Goal: Task Accomplishment & Management: Manage account settings

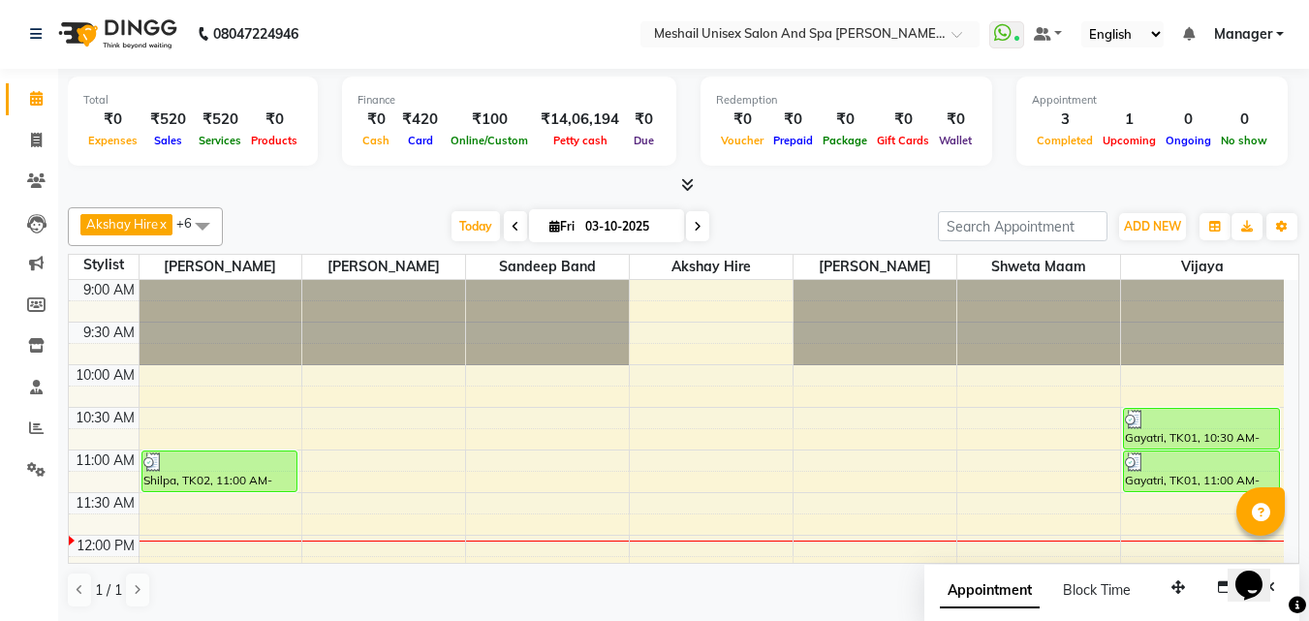
scroll to position [194, 0]
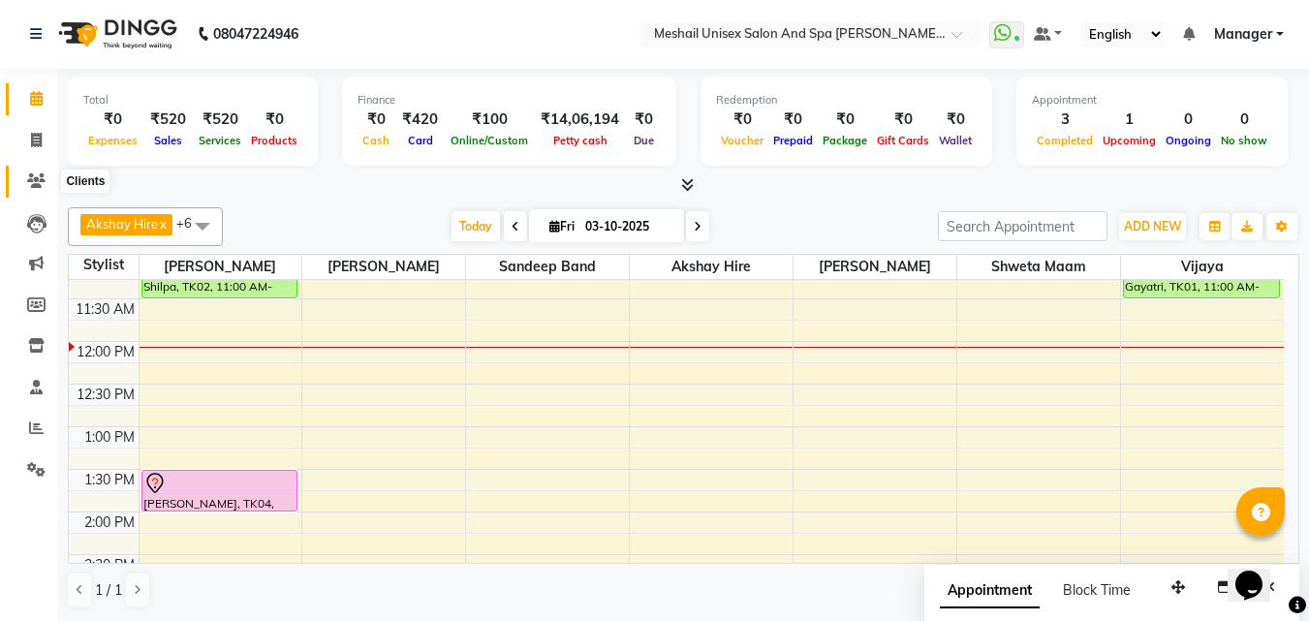
click at [37, 182] on icon at bounding box center [36, 180] width 18 height 15
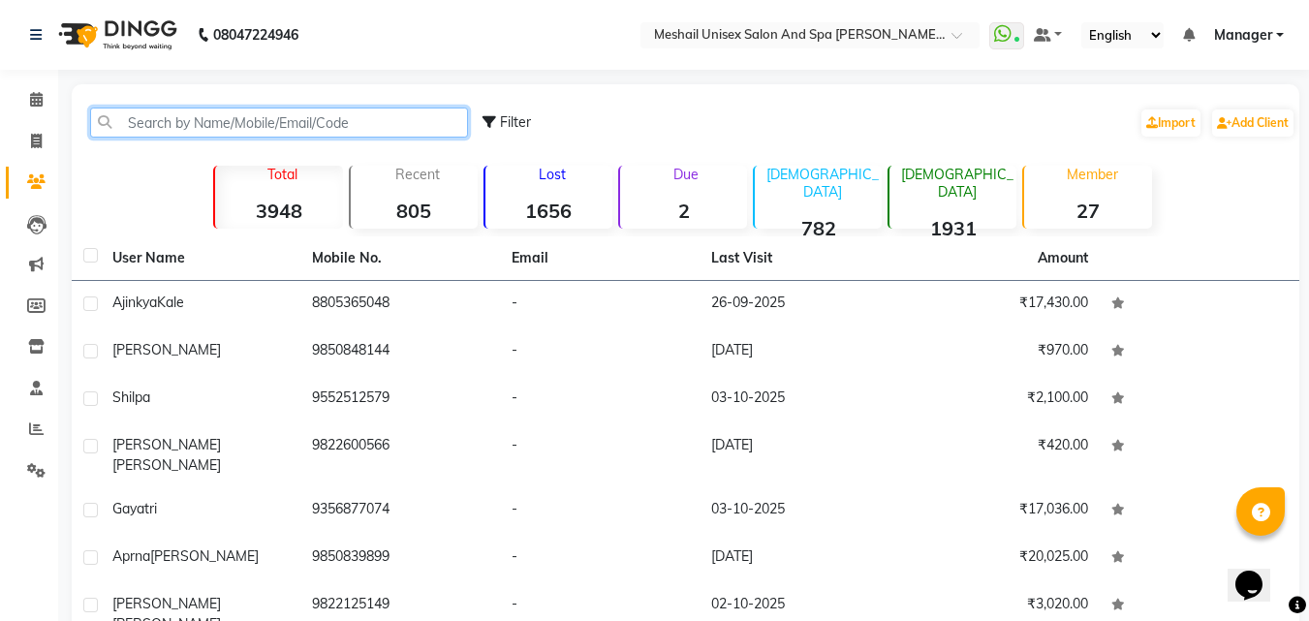
click at [212, 127] on input "text" at bounding box center [279, 123] width 378 height 30
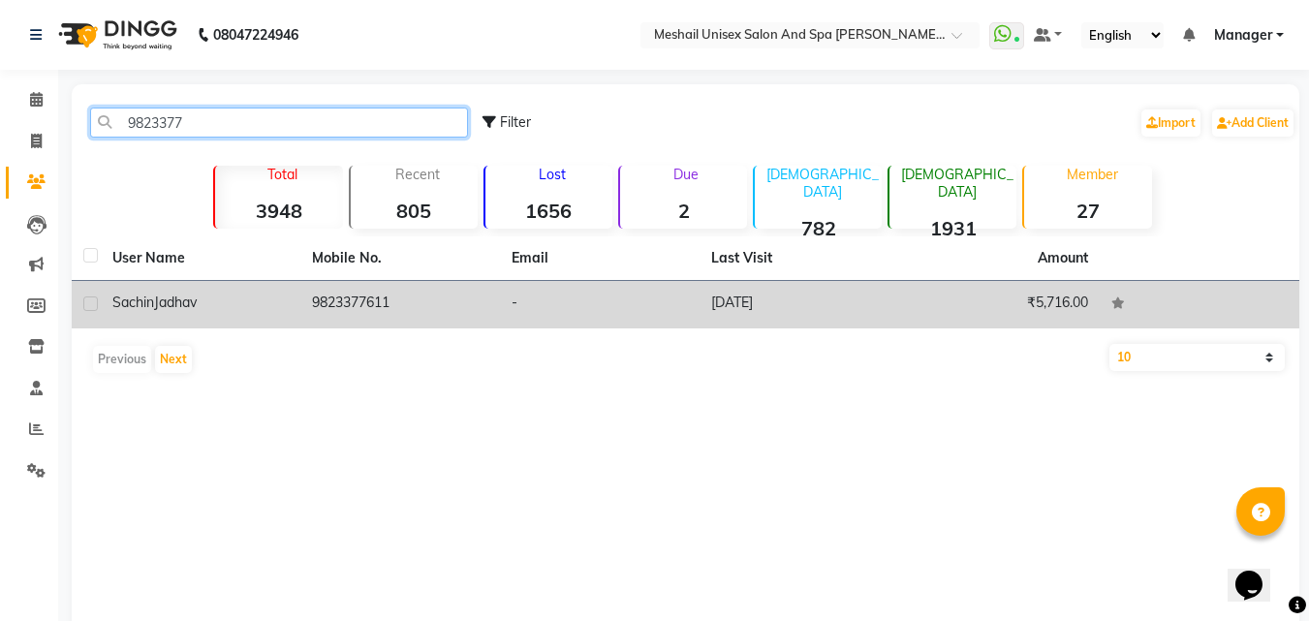
type input "9823377"
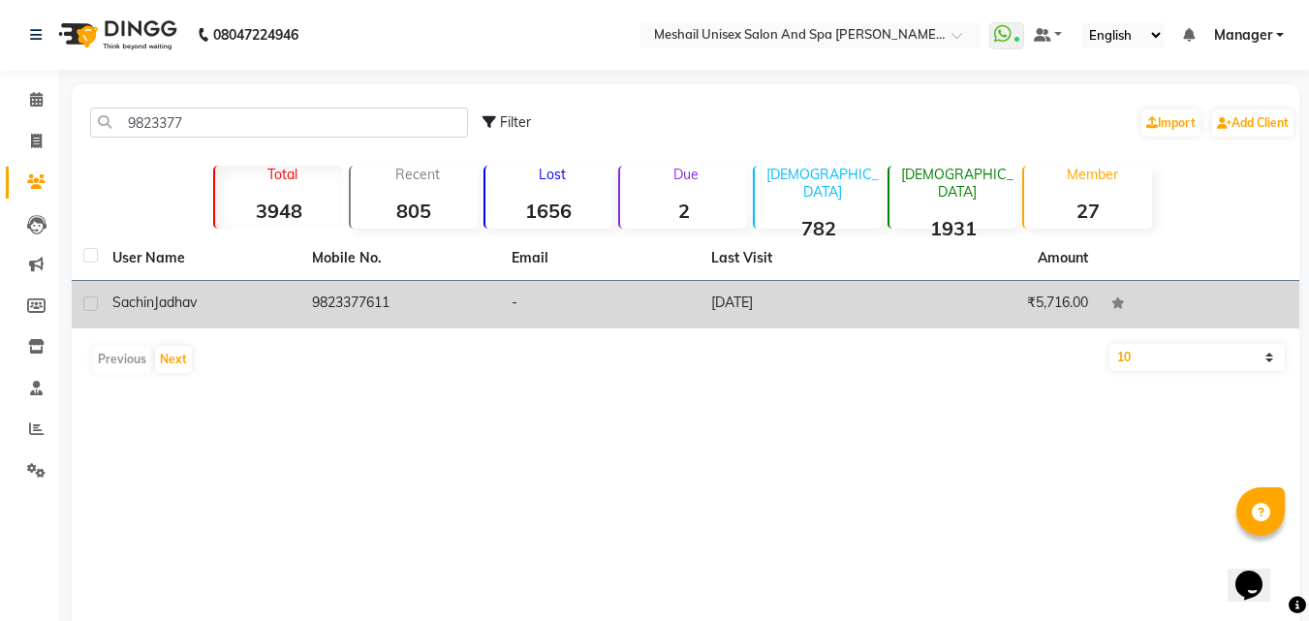
click at [89, 301] on label at bounding box center [90, 303] width 15 height 15
click at [89, 301] on input "checkbox" at bounding box center [89, 304] width 13 height 13
checkbox input "true"
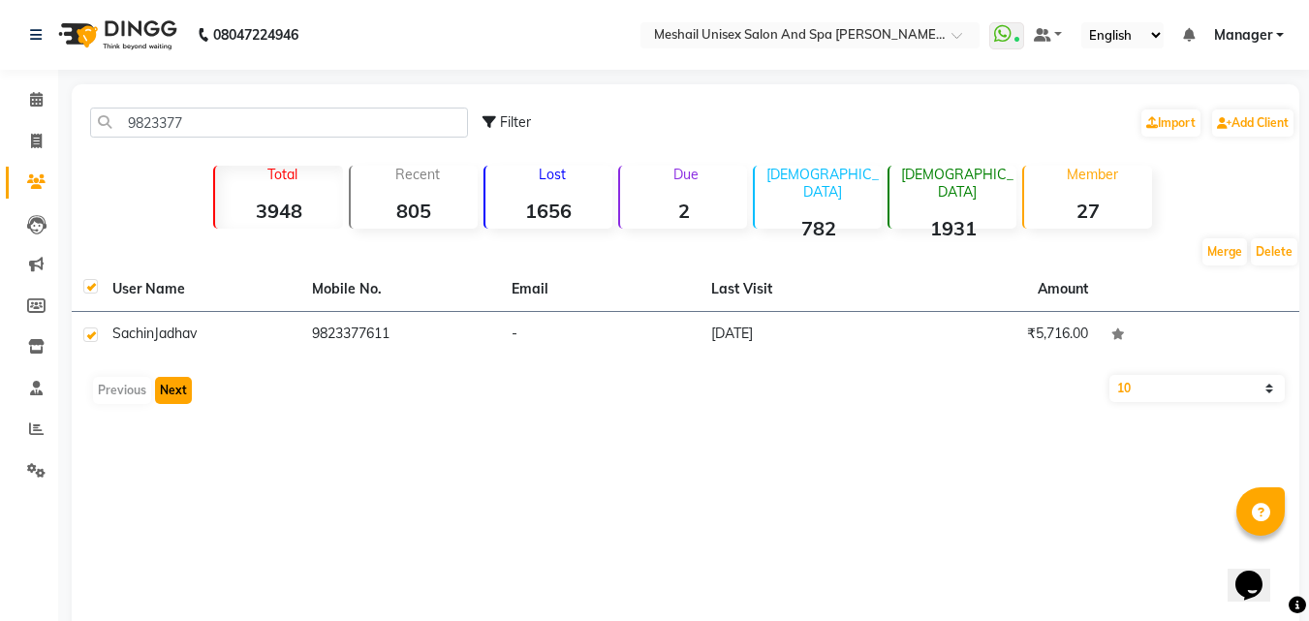
click at [171, 392] on button "Next" at bounding box center [173, 390] width 37 height 27
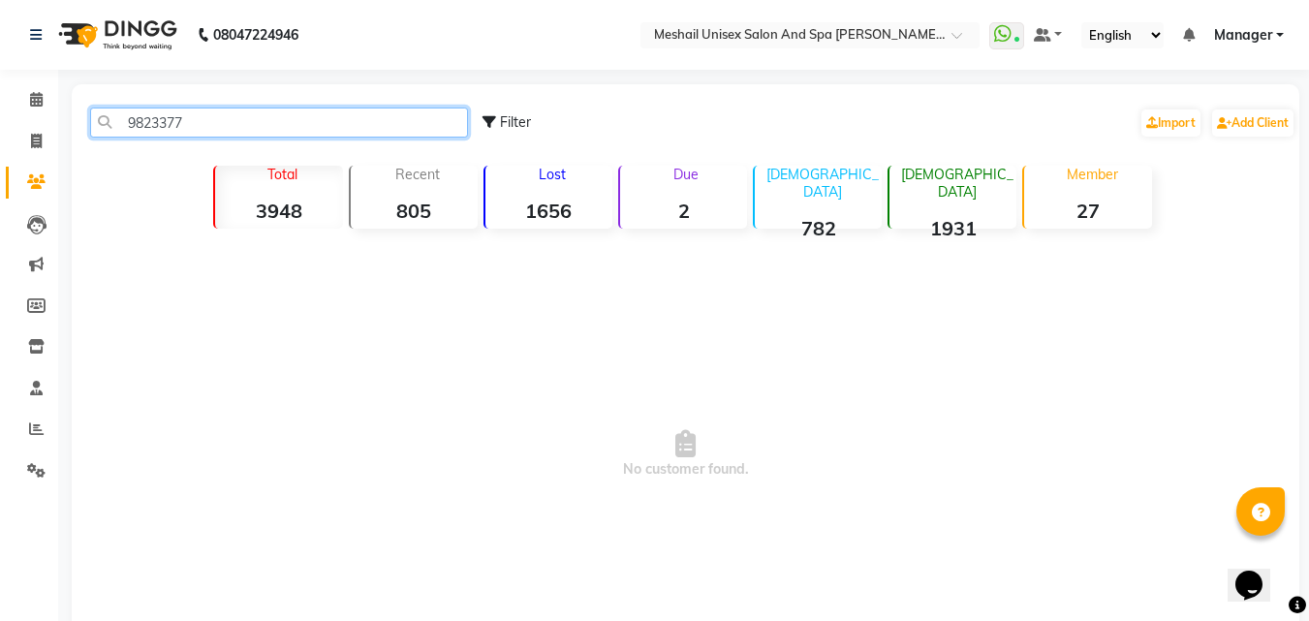
click at [194, 110] on input "9823377" at bounding box center [279, 123] width 378 height 30
type input "9823377611"
click at [97, 127] on input "9823377611" at bounding box center [279, 123] width 378 height 30
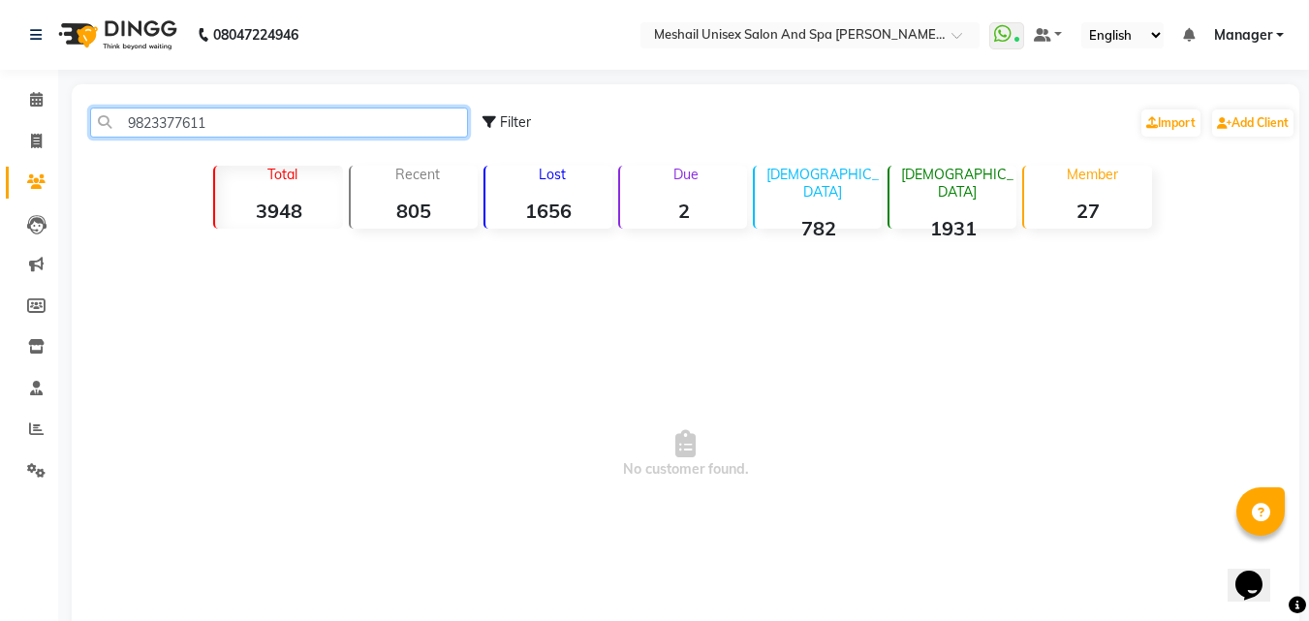
click at [238, 113] on input "9823377611" at bounding box center [279, 123] width 378 height 30
click at [228, 124] on input "9823377611" at bounding box center [279, 123] width 378 height 30
click at [105, 128] on input "9823377611" at bounding box center [279, 123] width 378 height 30
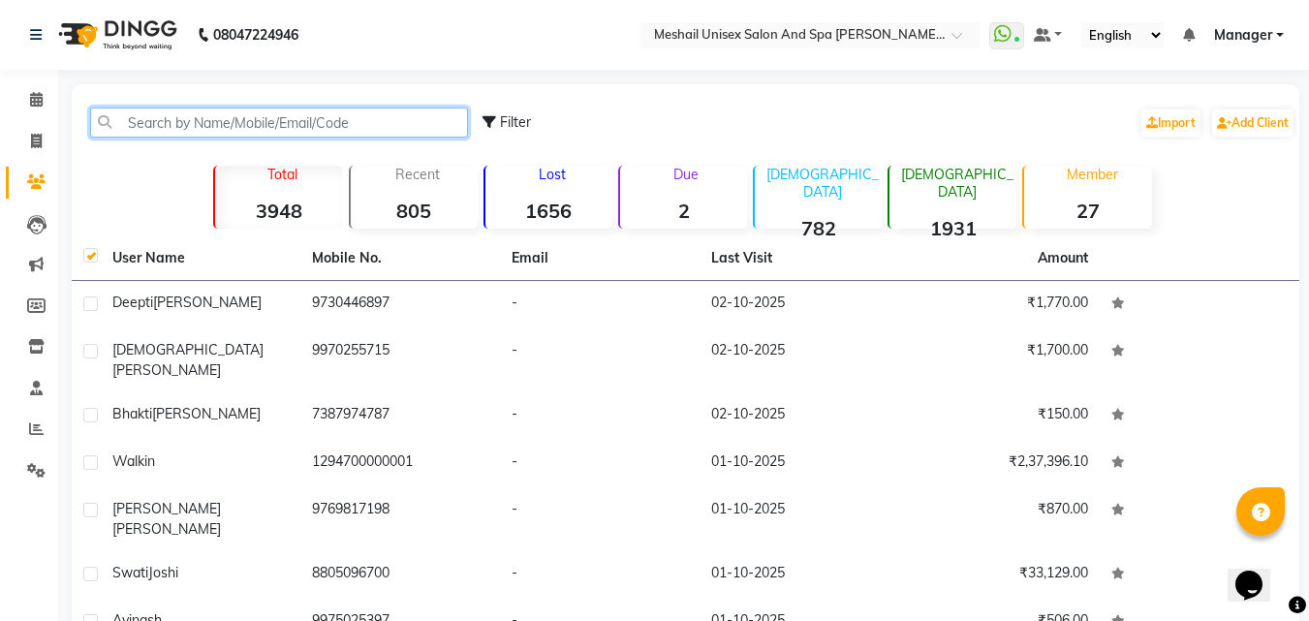
click at [181, 127] on input "text" at bounding box center [279, 123] width 378 height 30
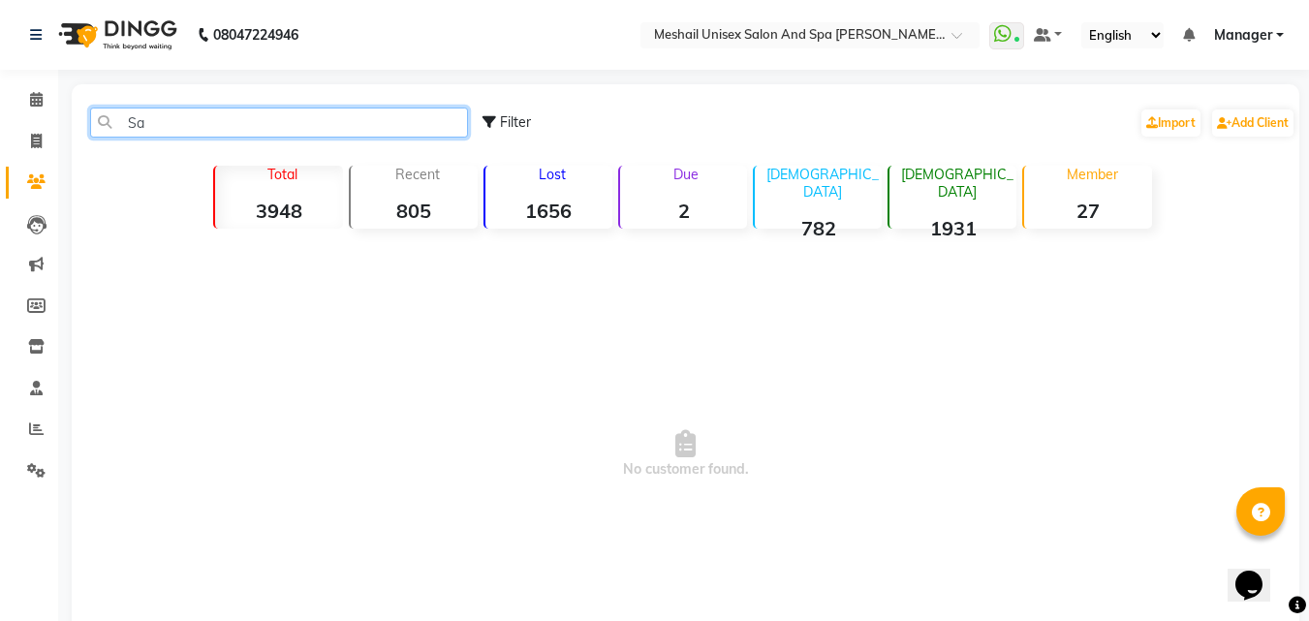
type input "S"
type input "9"
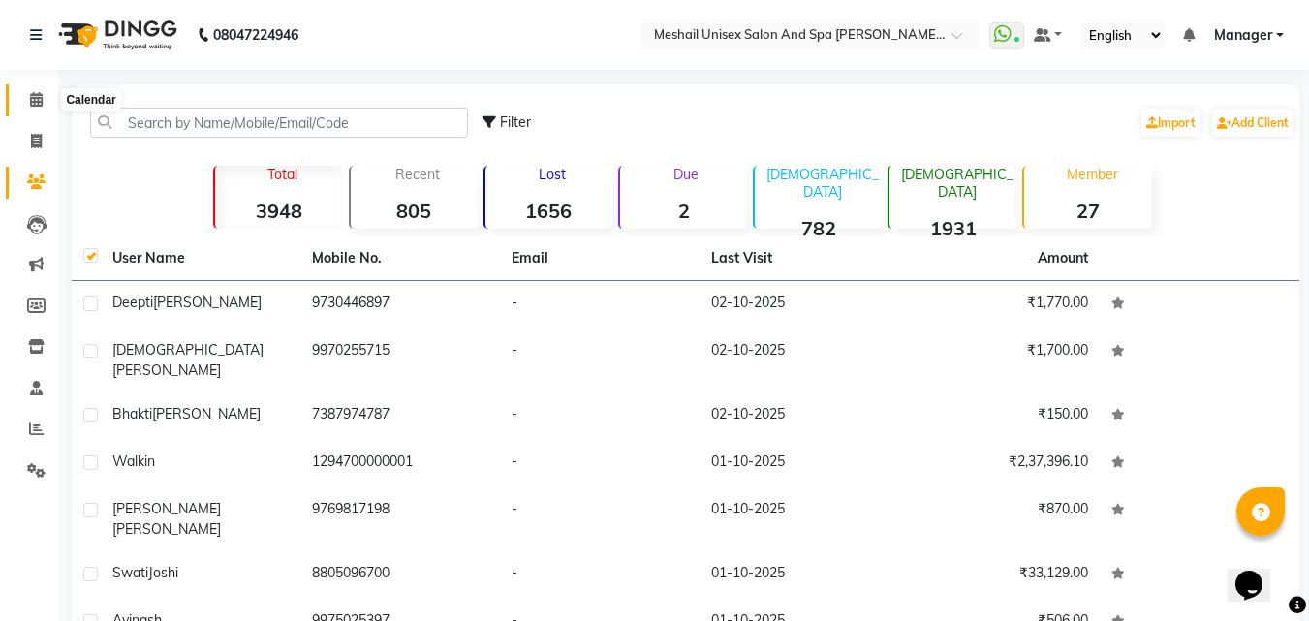
click at [36, 98] on icon at bounding box center [36, 99] width 13 height 15
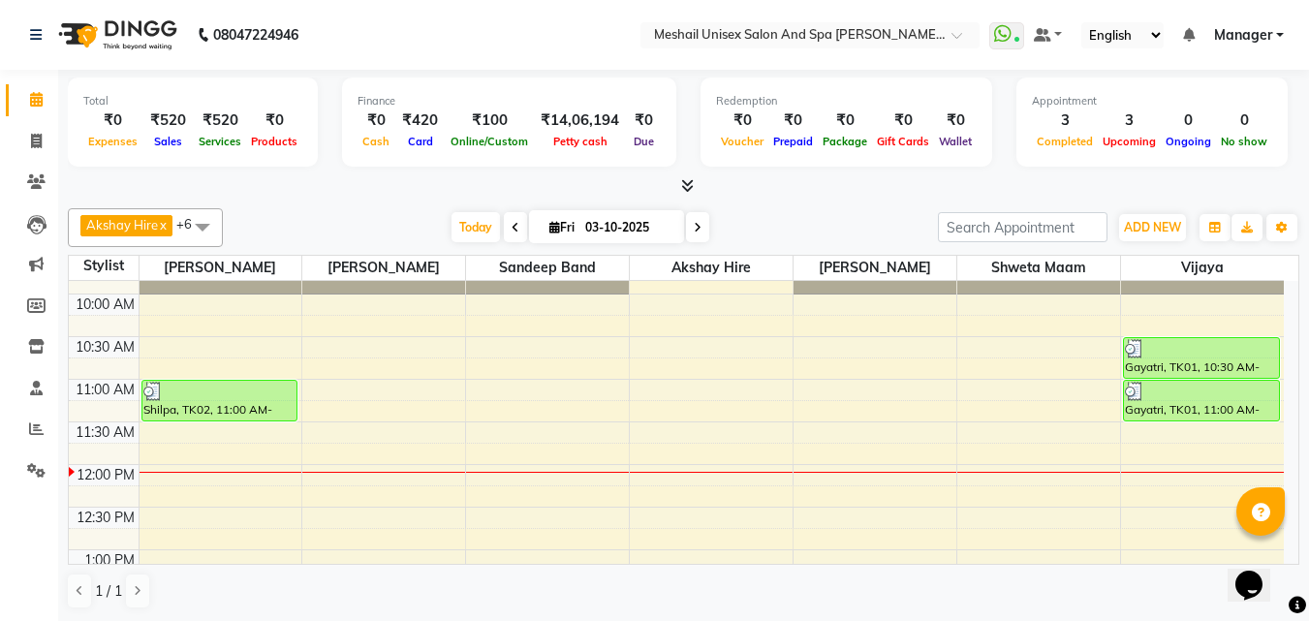
scroll to position [194, 0]
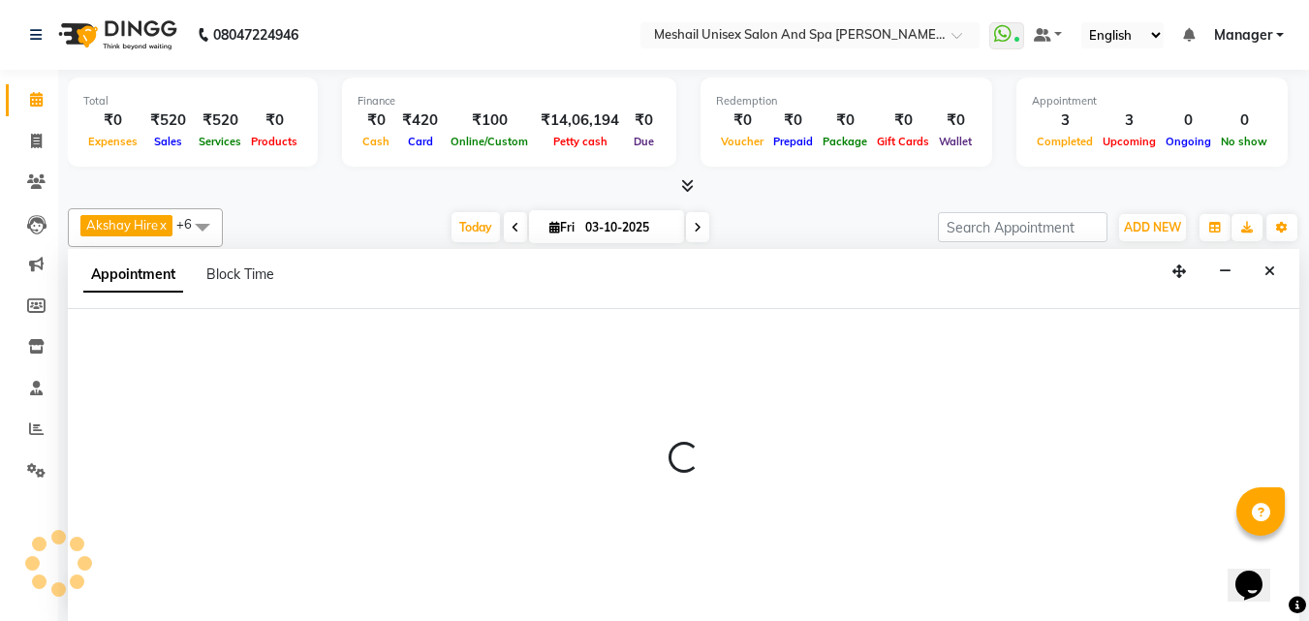
scroll to position [1, 0]
select select "52966"
select select "tentative"
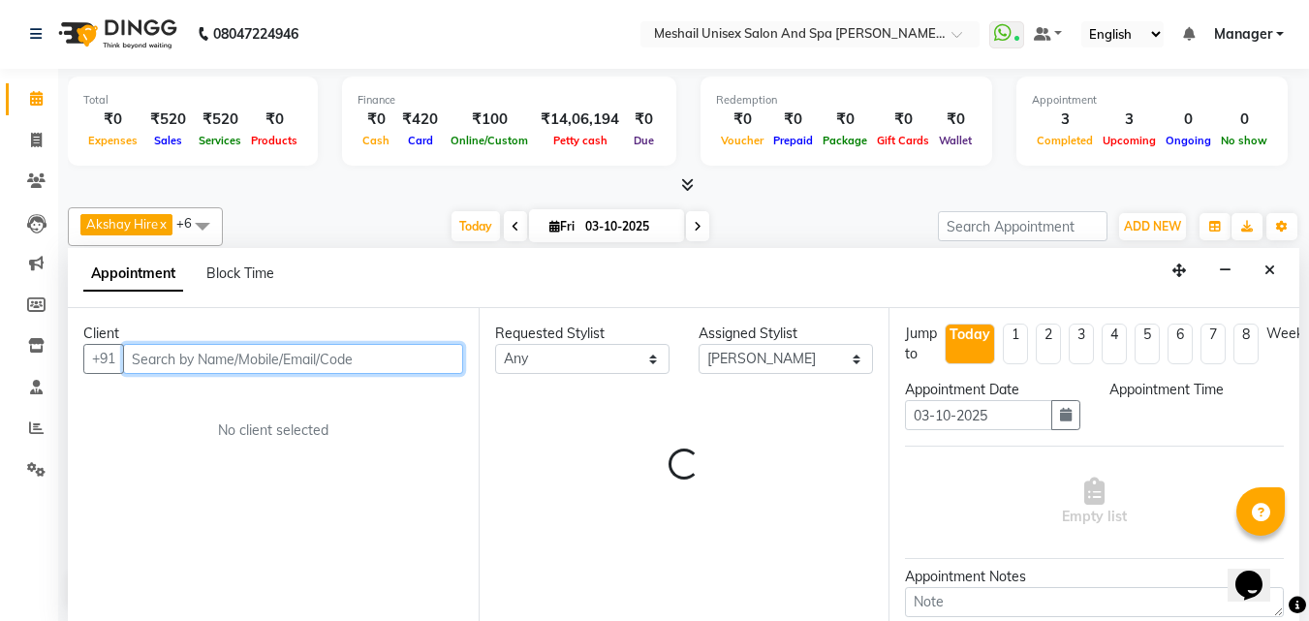
select select "690"
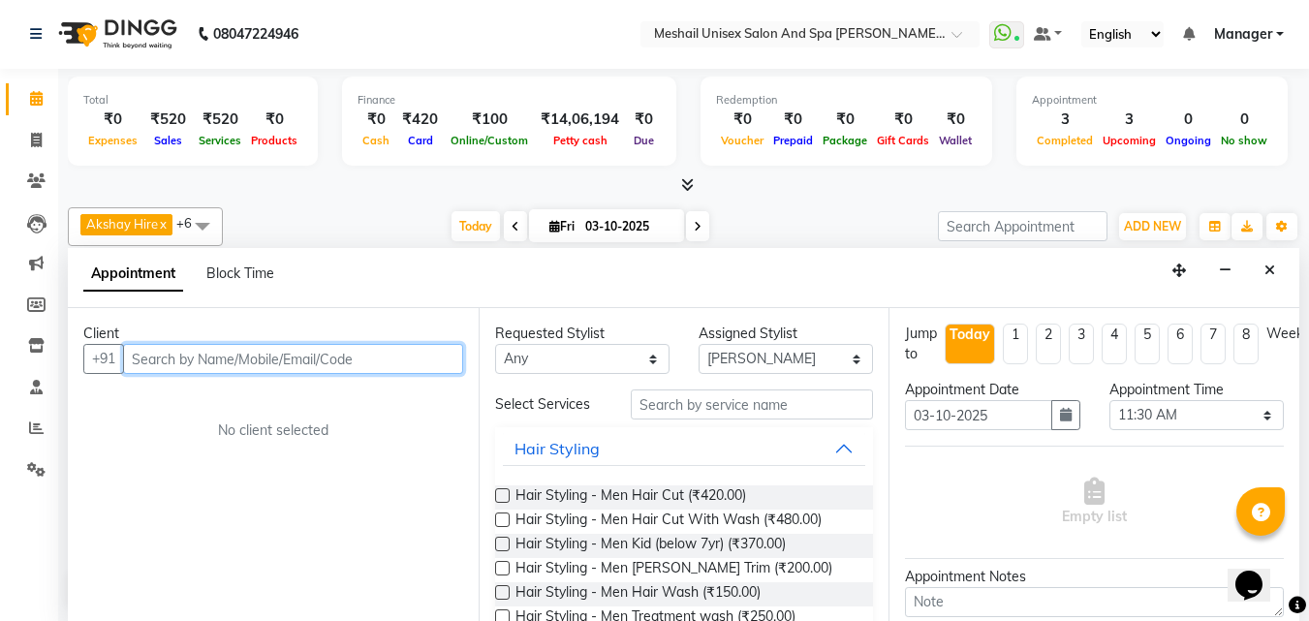
click at [249, 354] on input "text" at bounding box center [293, 359] width 340 height 30
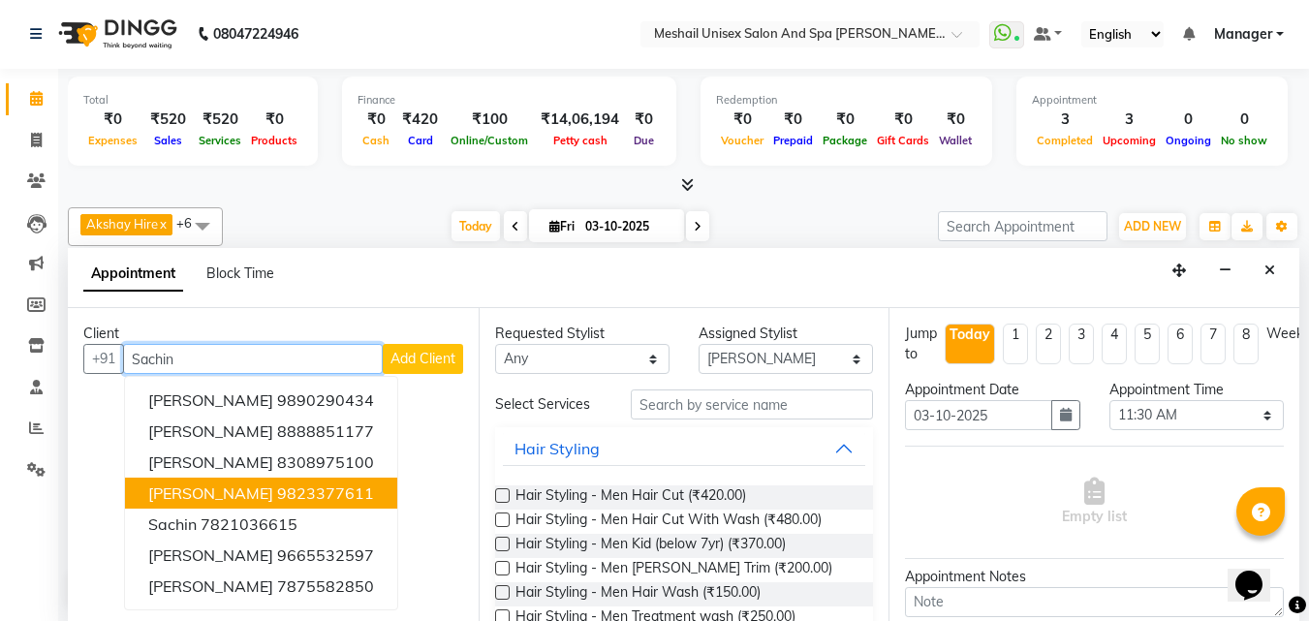
click at [220, 479] on button "[PERSON_NAME] 9823377611" at bounding box center [261, 493] width 272 height 31
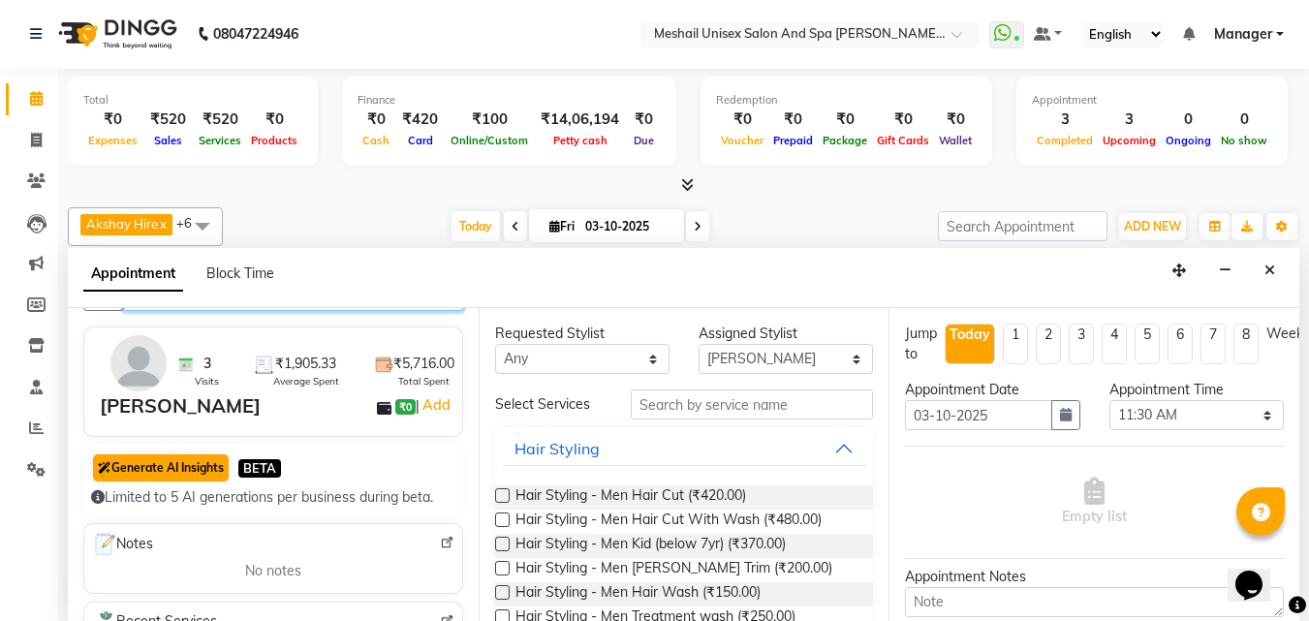
scroll to position [97, 0]
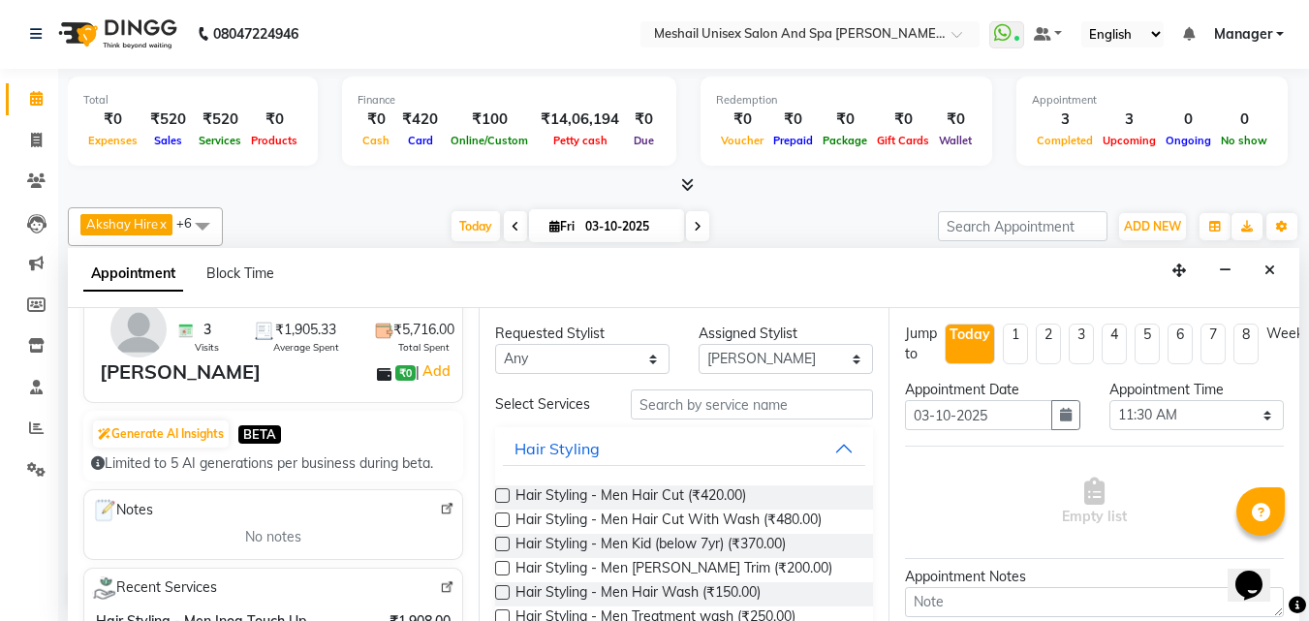
type input "9823377611"
click at [170, 455] on div "Limited to 5 AI generations per business during beta." at bounding box center [273, 463] width 364 height 20
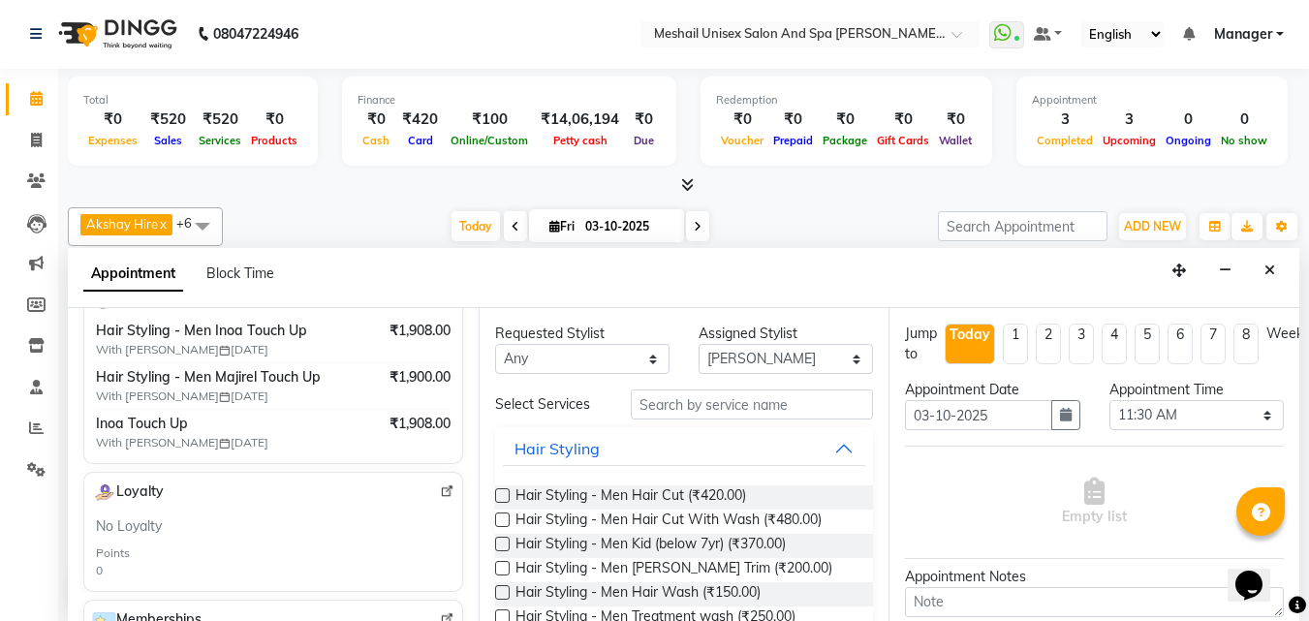
scroll to position [291, 0]
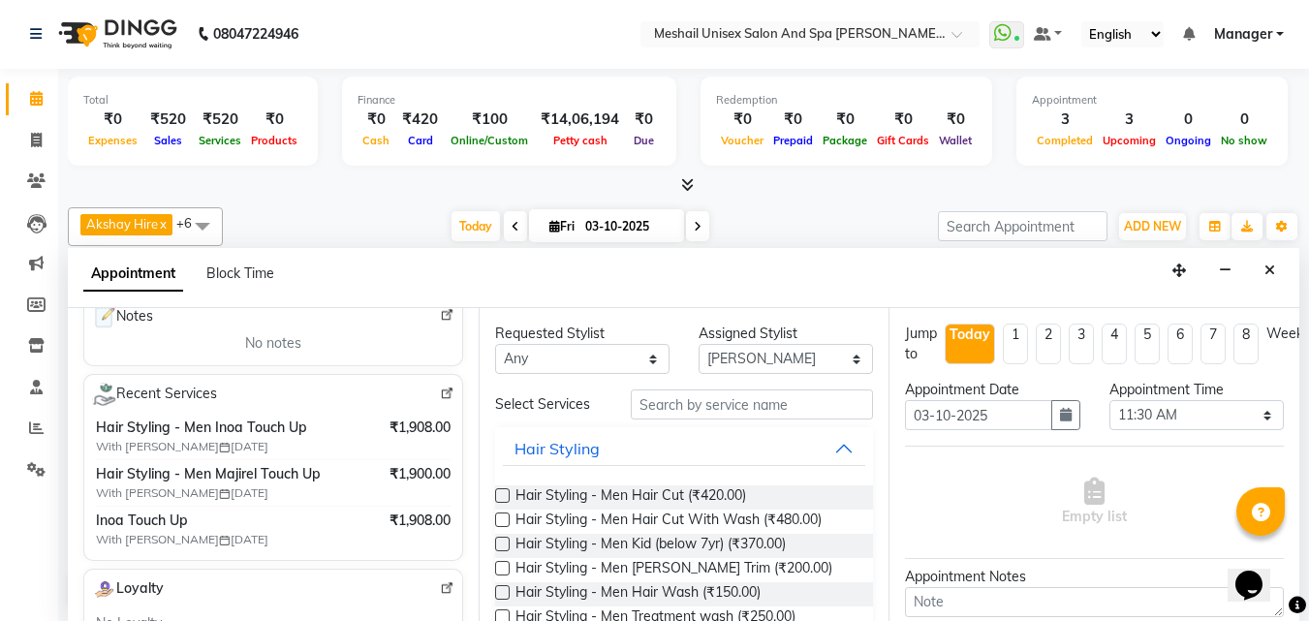
click at [499, 496] on label at bounding box center [502, 495] width 15 height 15
click at [499, 496] on input "checkbox" at bounding box center [501, 497] width 13 height 13
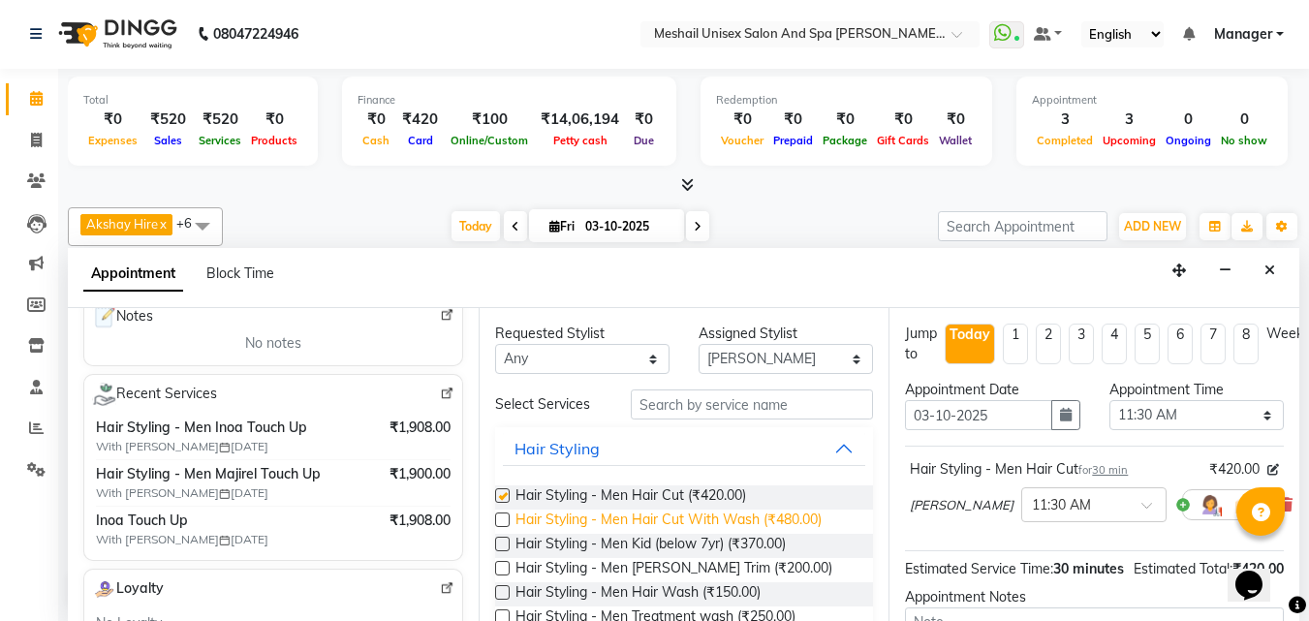
checkbox input "false"
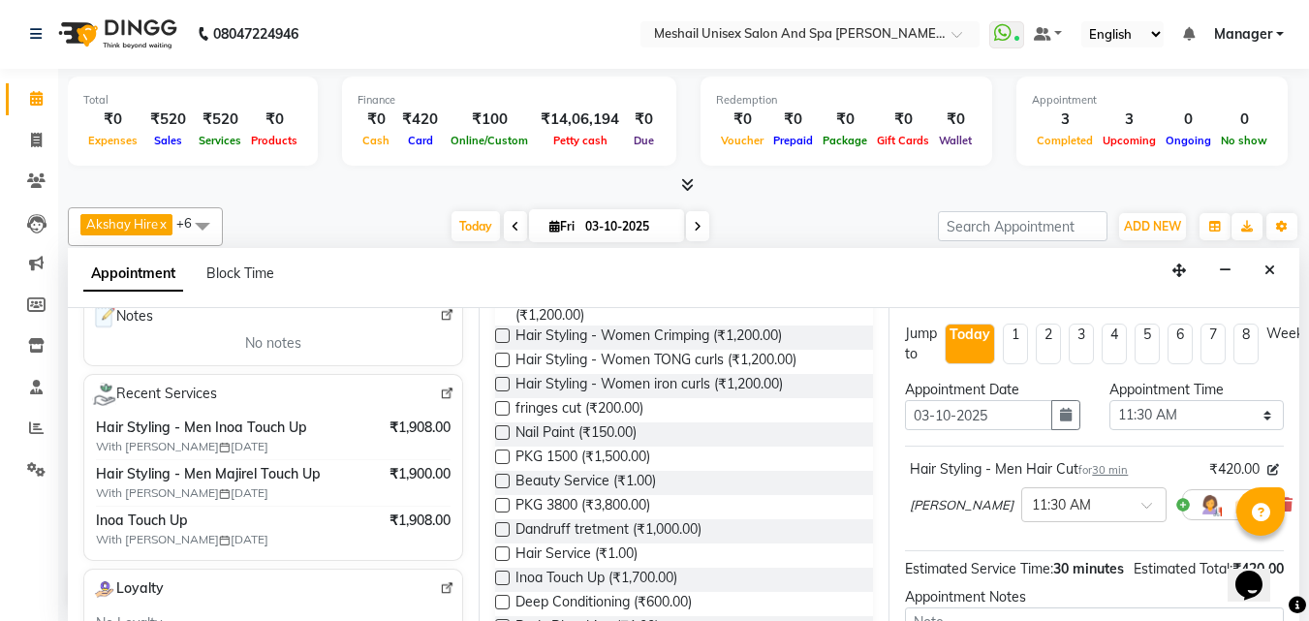
scroll to position [872, 0]
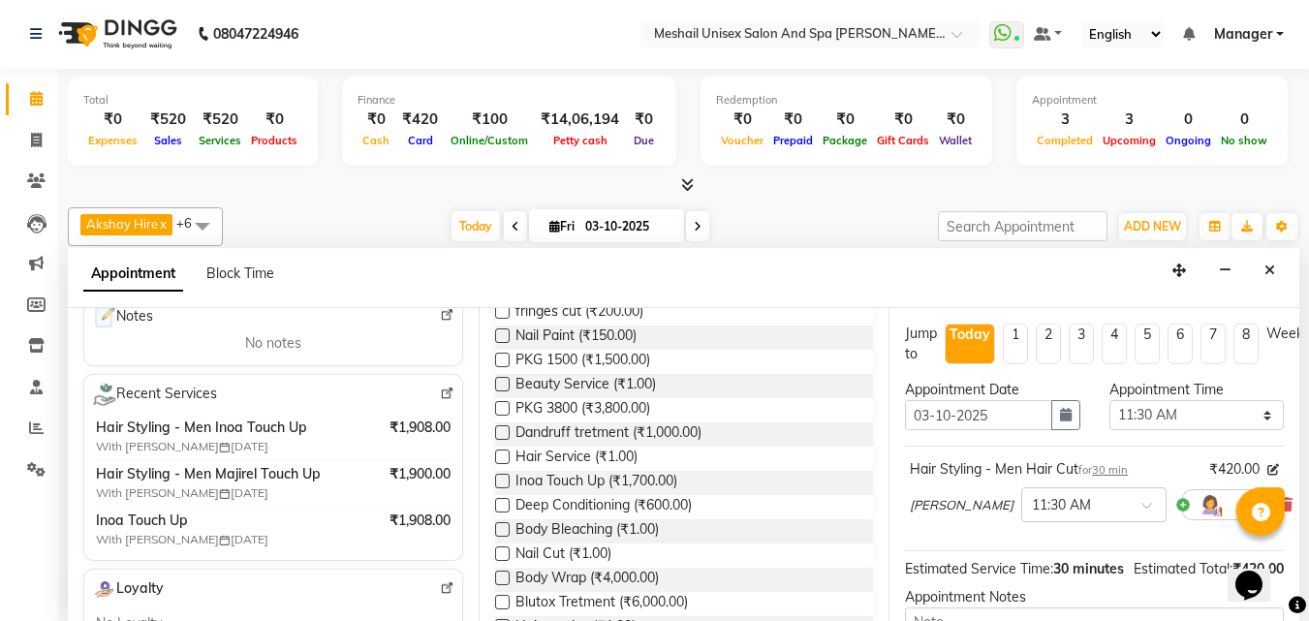
click at [504, 488] on label at bounding box center [502, 481] width 15 height 15
click at [504, 489] on input "checkbox" at bounding box center [501, 483] width 13 height 13
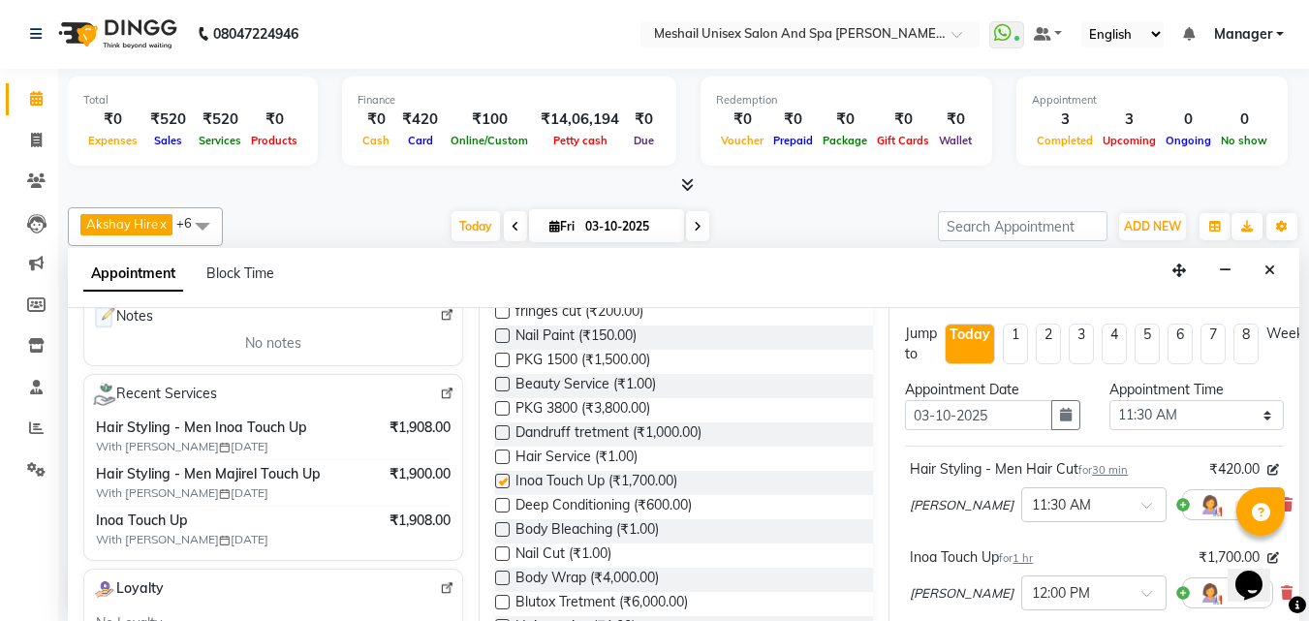
checkbox input "false"
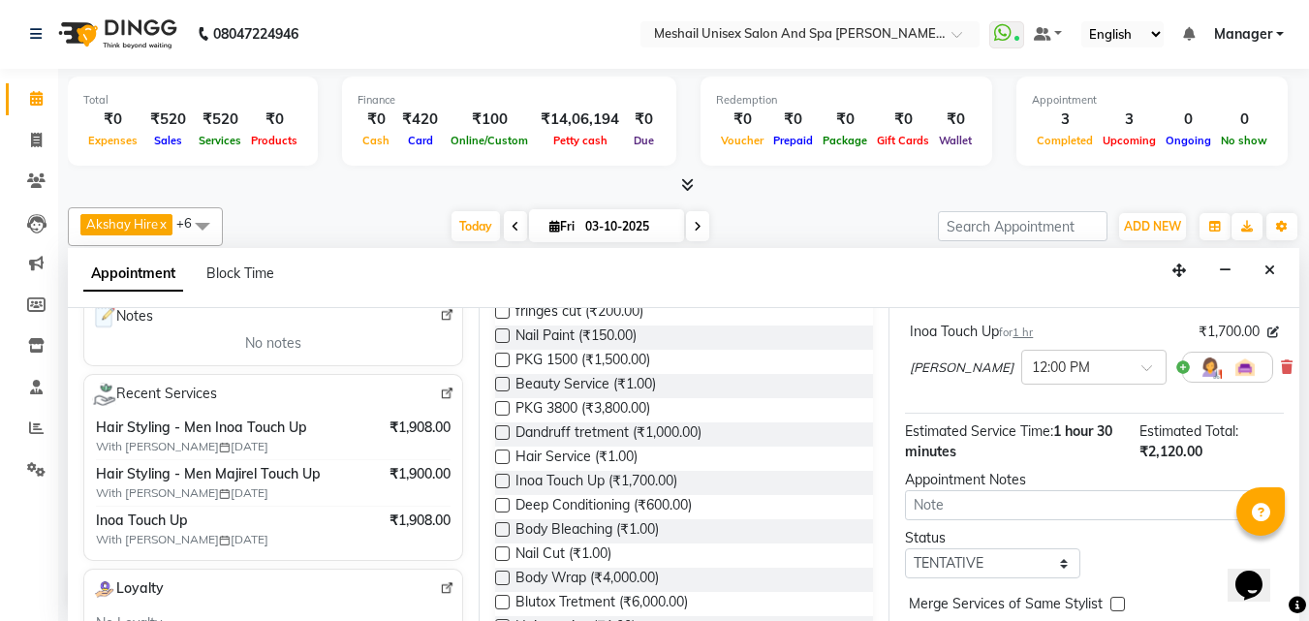
scroll to position [325, 0]
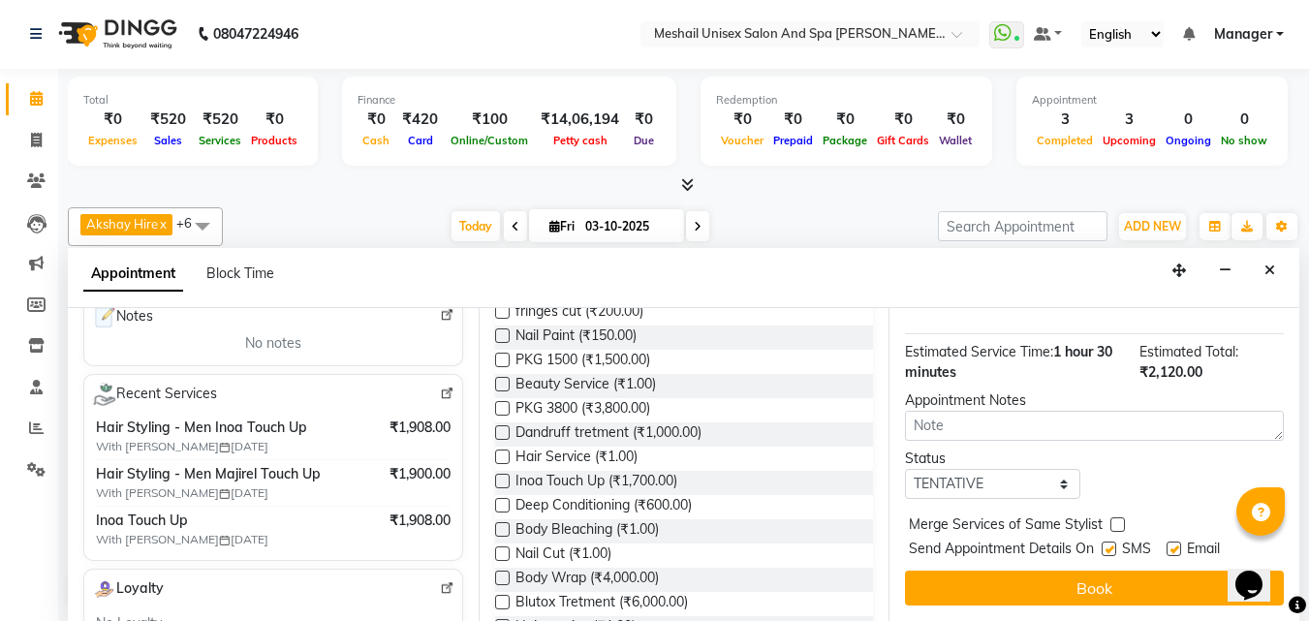
click at [1116, 541] on label at bounding box center [1108, 548] width 15 height 15
click at [1114, 544] on input "checkbox" at bounding box center [1107, 550] width 13 height 13
checkbox input "false"
click at [1179, 541] on label at bounding box center [1173, 548] width 15 height 15
click at [1179, 544] on input "checkbox" at bounding box center [1172, 550] width 13 height 13
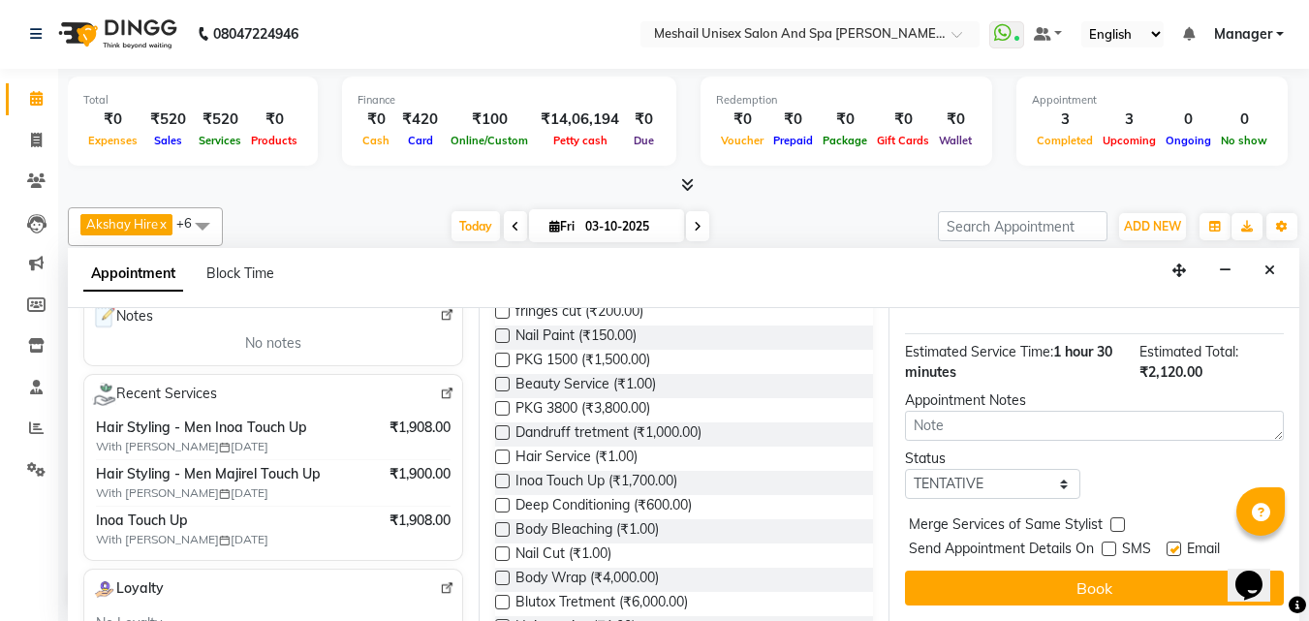
checkbox input "false"
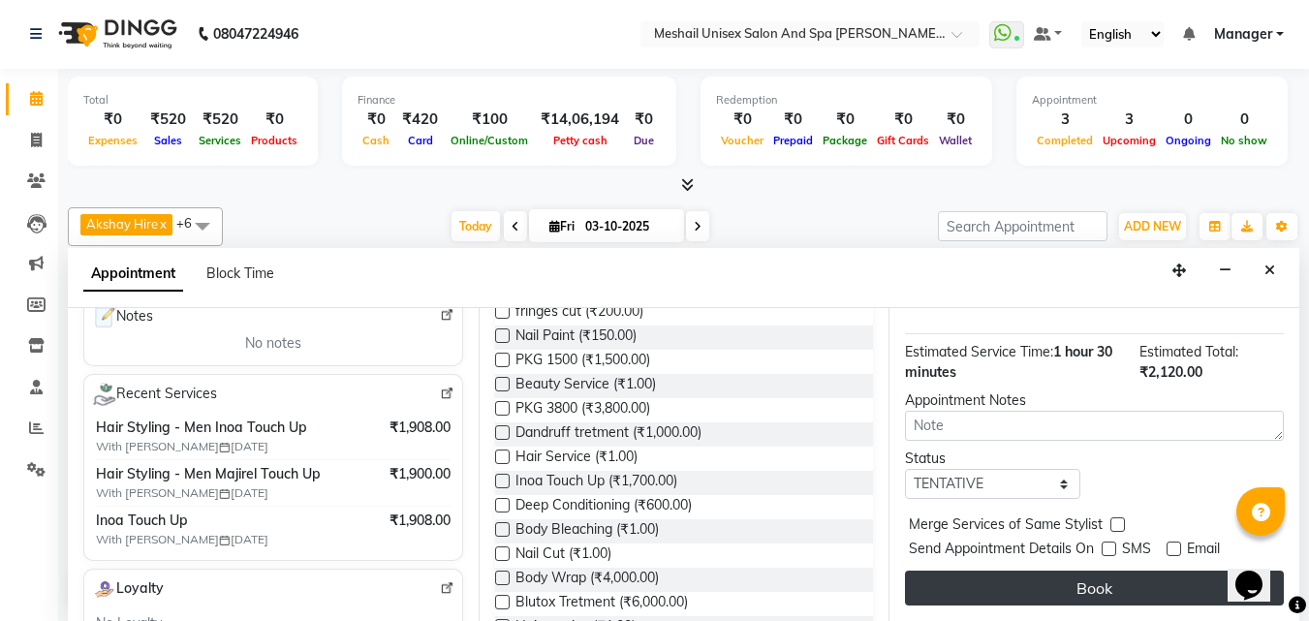
click at [1160, 571] on button "Book" at bounding box center [1094, 588] width 379 height 35
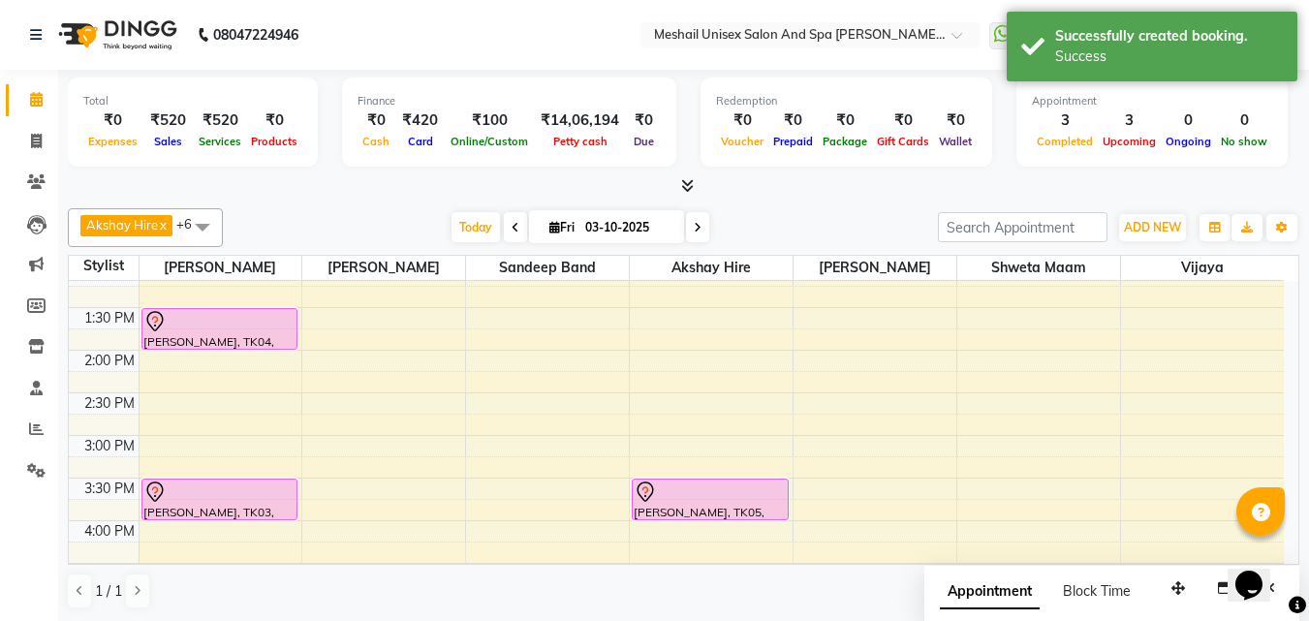
scroll to position [387, 0]
